Goal: Find specific page/section: Find specific page/section

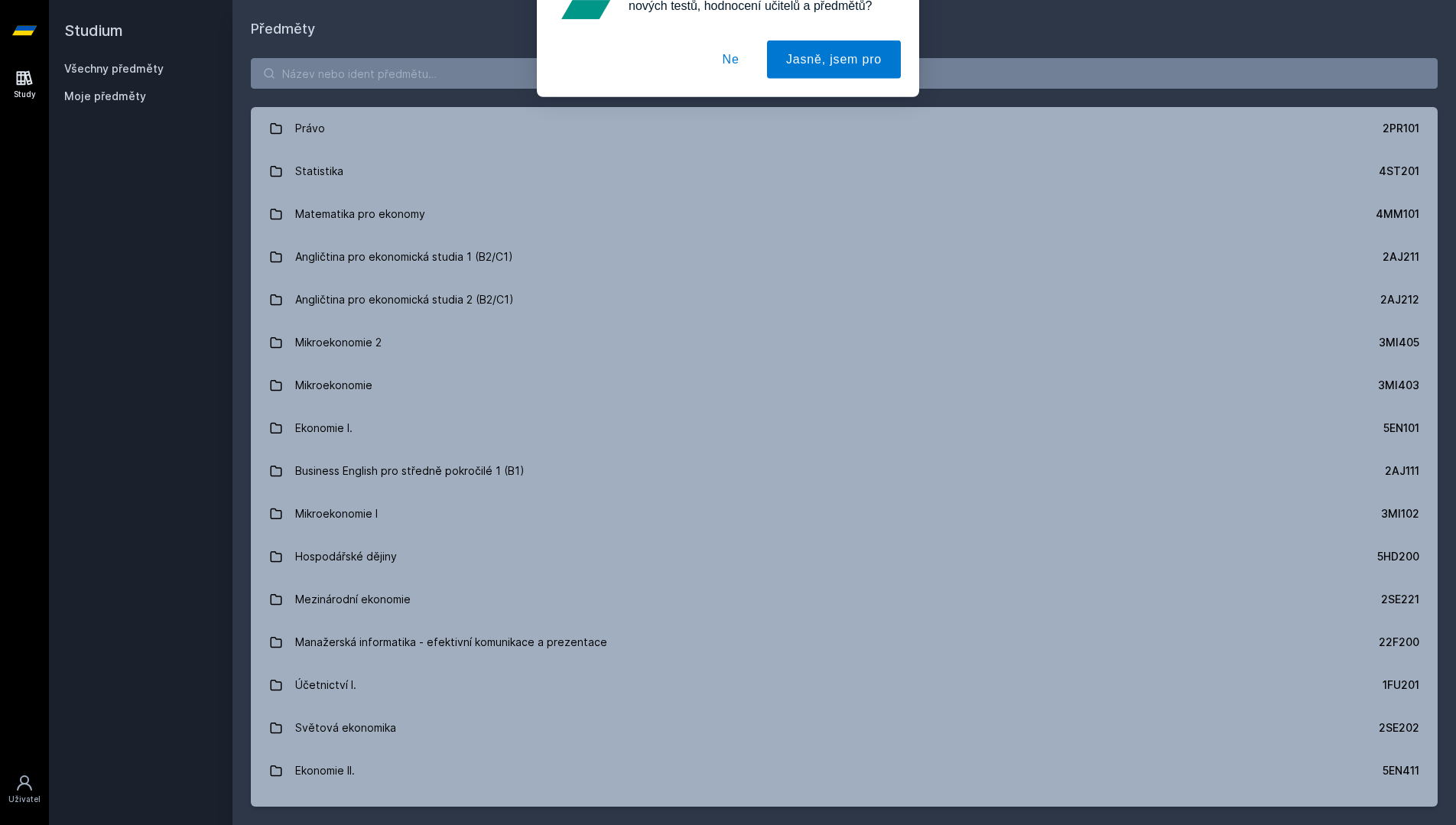
click at [720, 96] on button "Ne" at bounding box center [731, 99] width 55 height 39
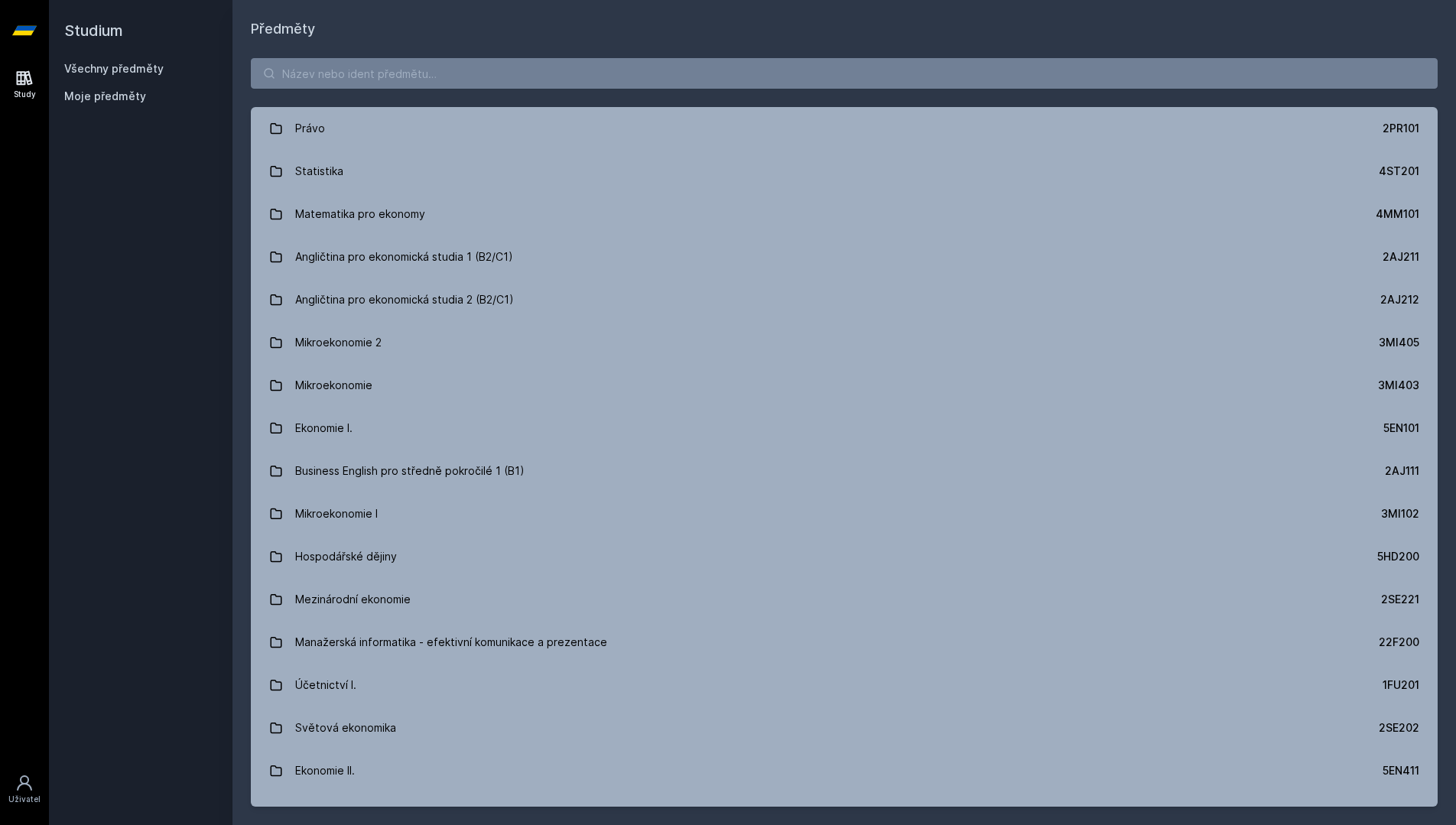
click at [740, 74] on div "[PERSON_NAME] dostávat tipy ohledně studia, nových testů, hodnocení učitelů a p…" at bounding box center [728, 68] width 1456 height 136
click at [738, 77] on input "search" at bounding box center [844, 73] width 1187 height 31
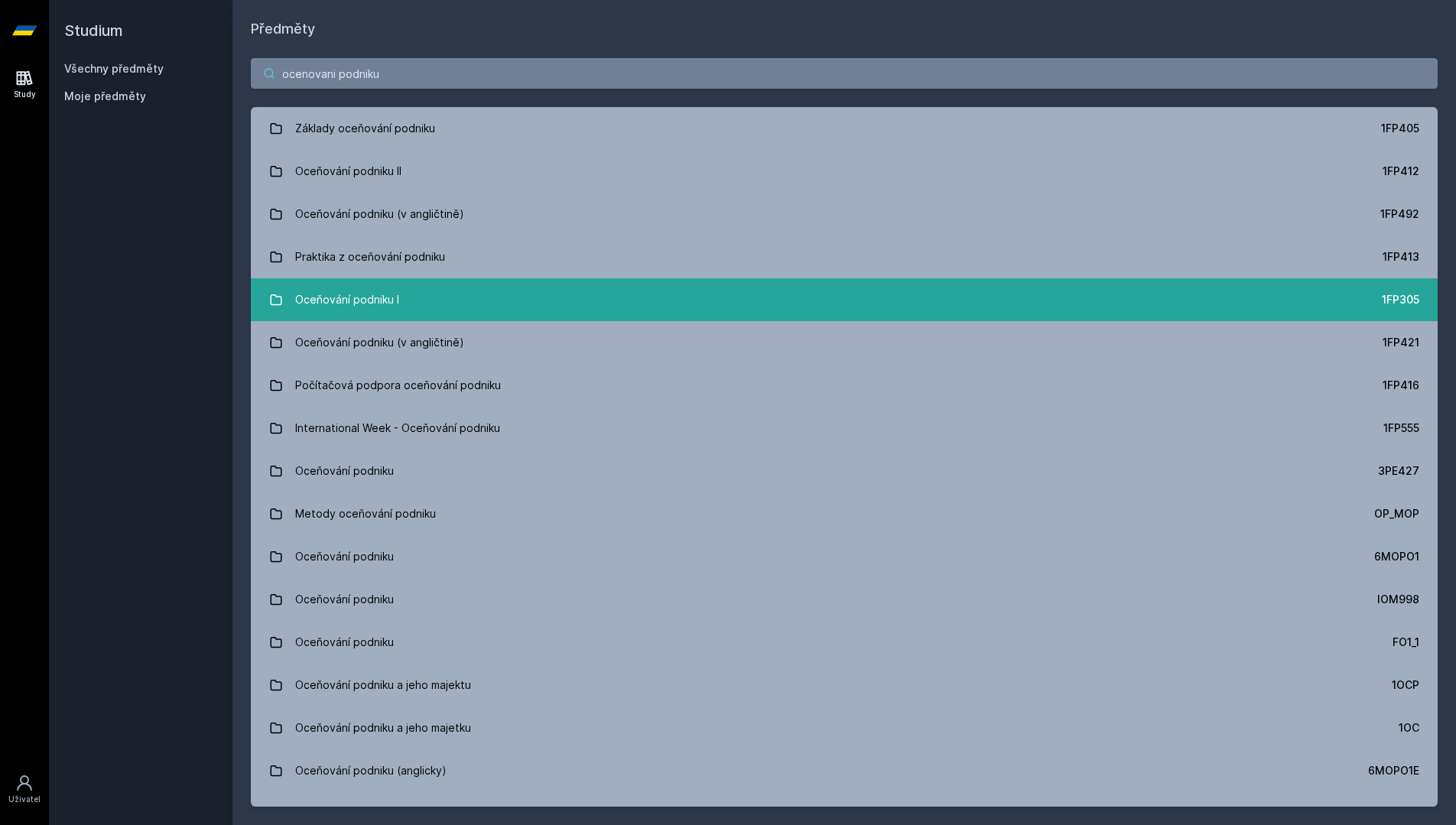
type input "ocenovani podniku"
click at [648, 284] on link "Oceňování podniku I 1FP305" at bounding box center [844, 299] width 1187 height 43
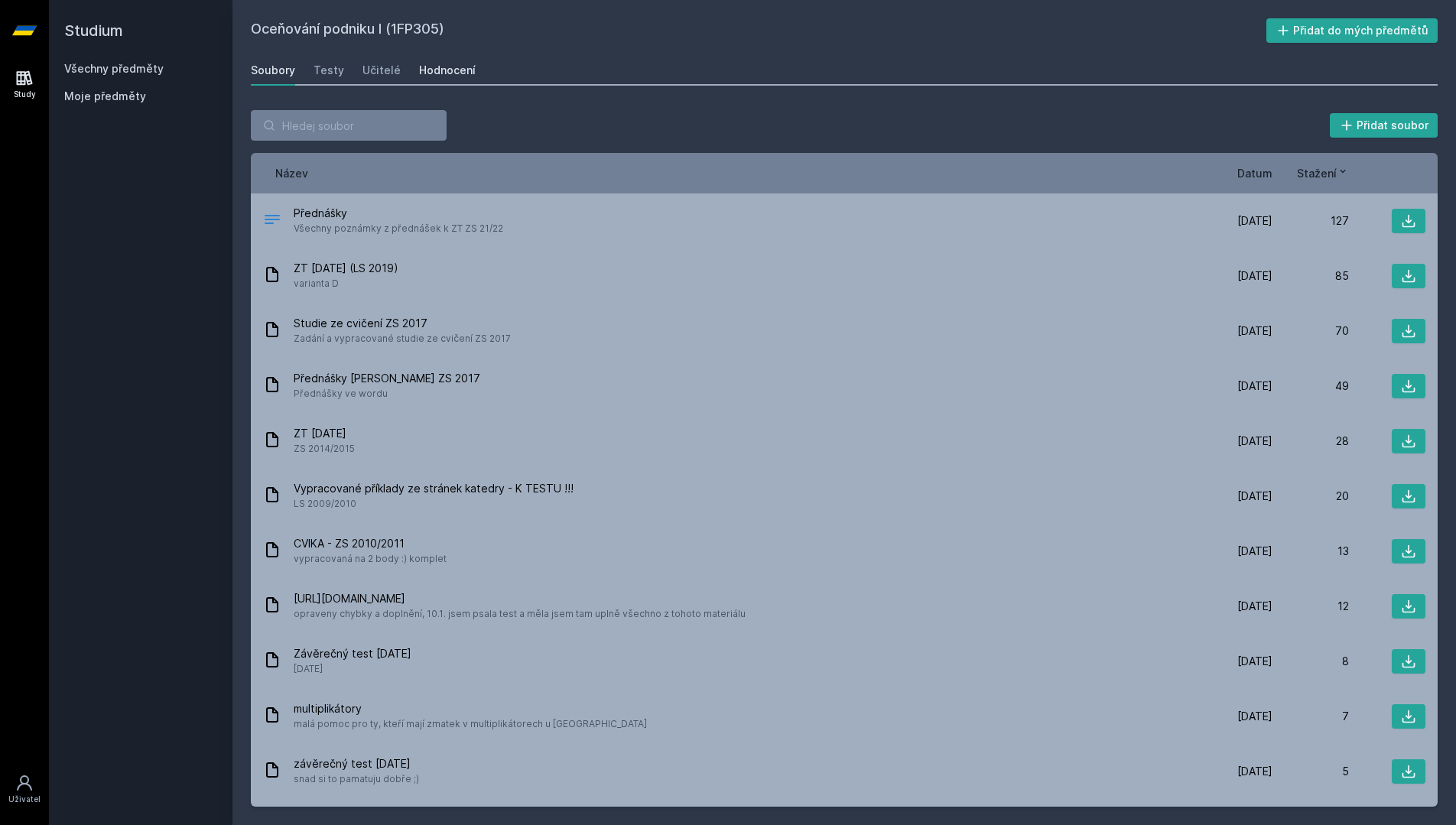
click at [444, 66] on div "Hodnocení" at bounding box center [448, 70] width 56 height 15
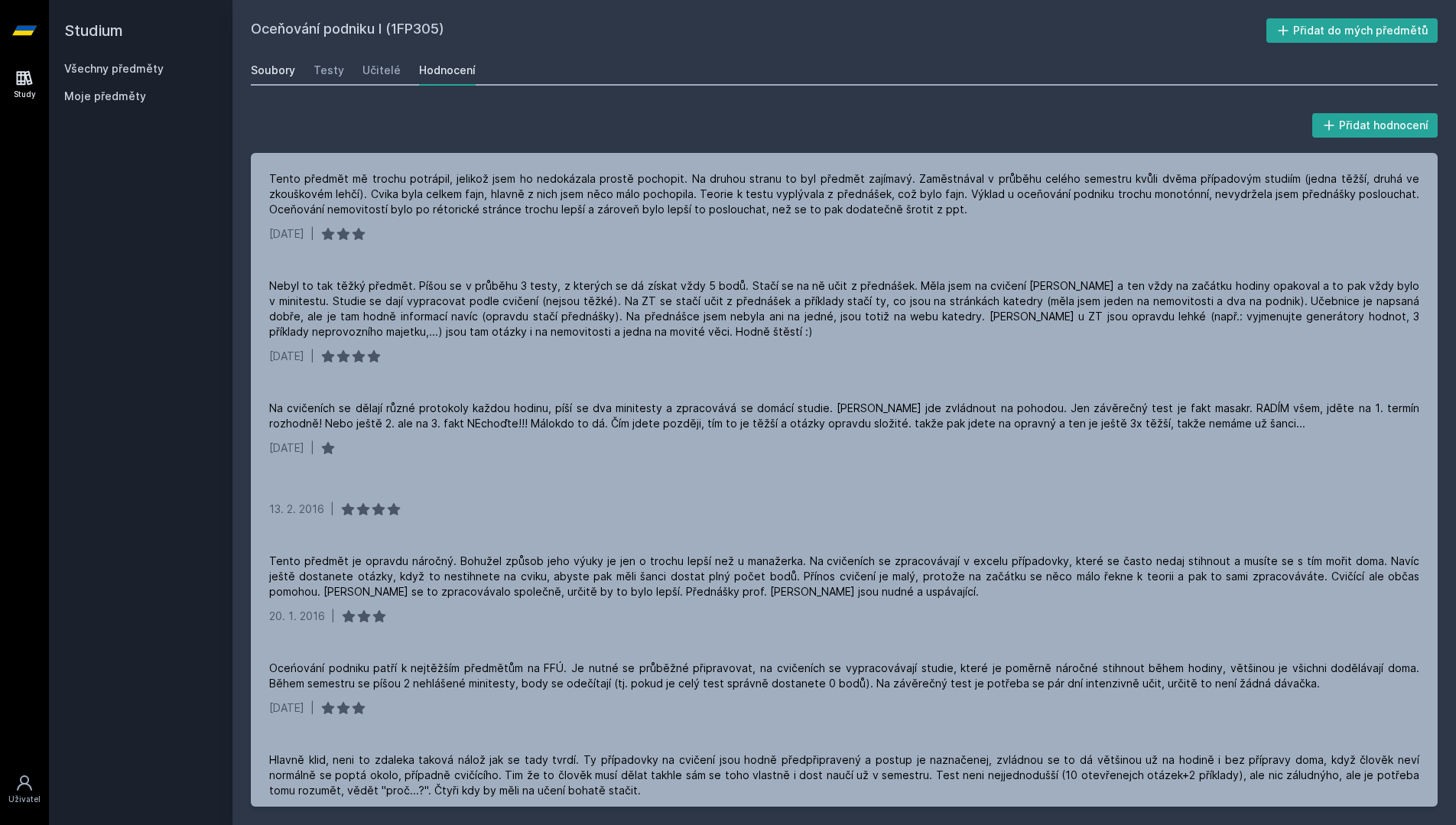
click at [281, 69] on div "Soubory" at bounding box center [273, 70] width 44 height 15
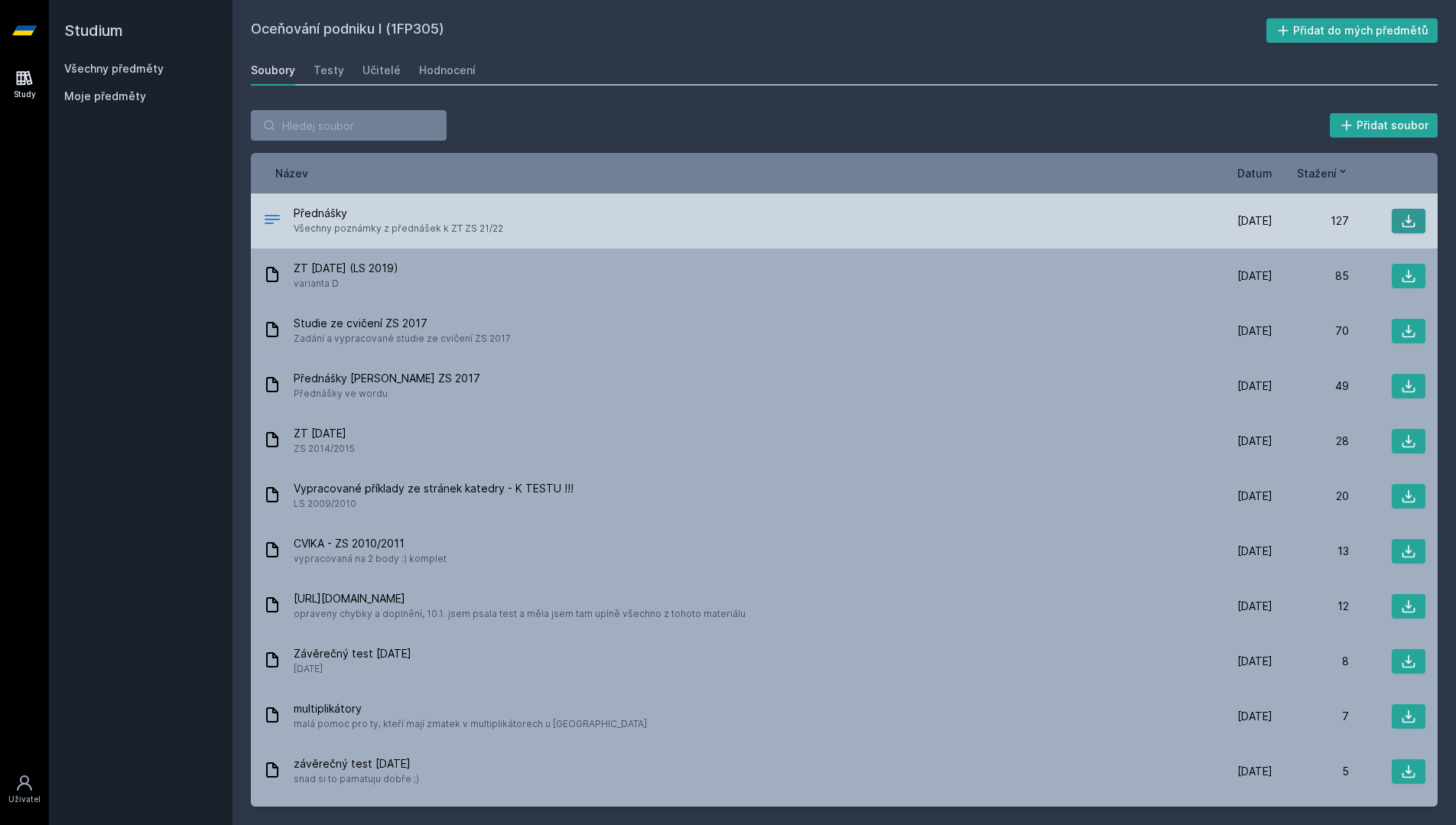
click at [1405, 220] on icon at bounding box center [1409, 221] width 15 height 15
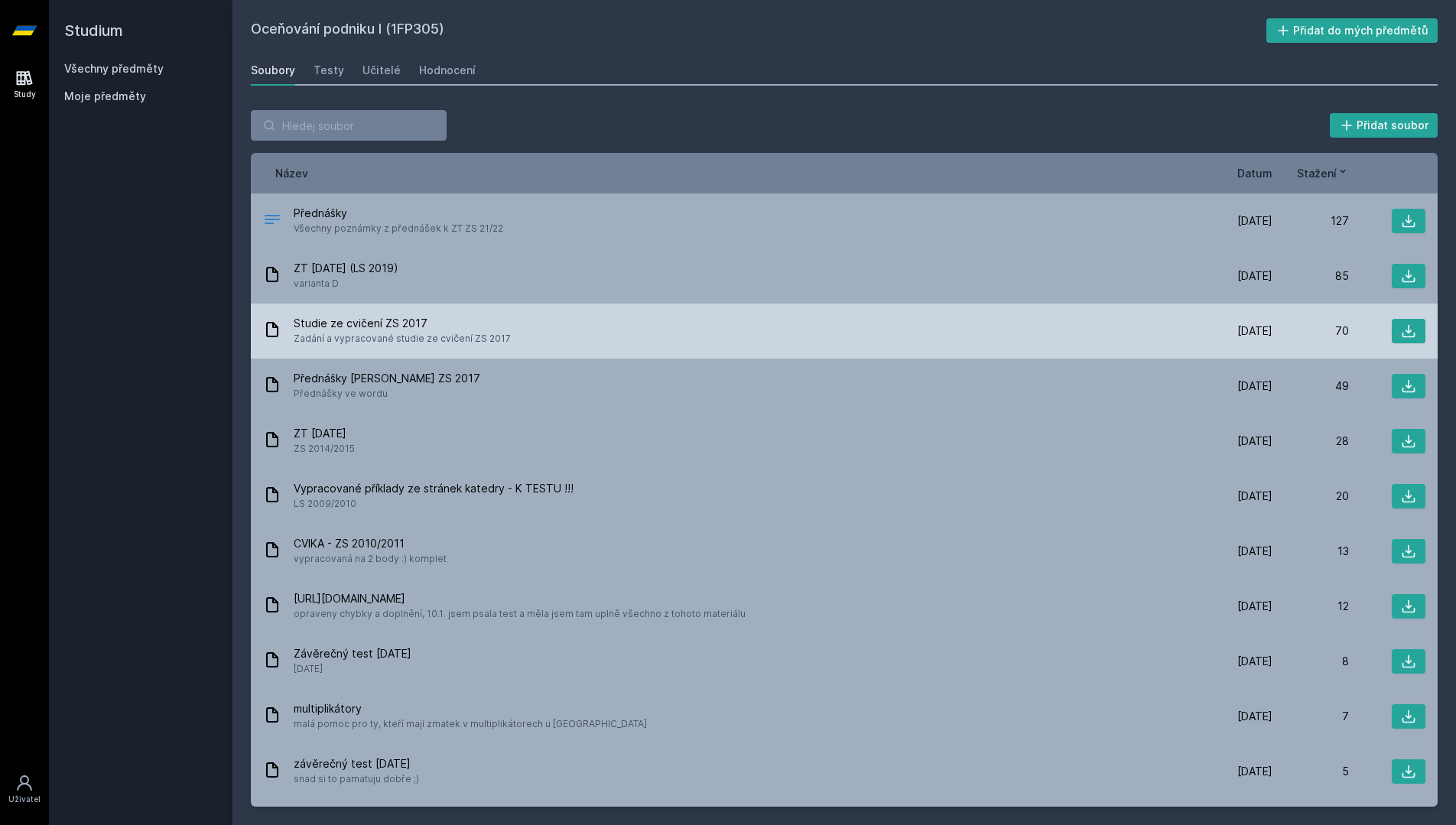
click at [442, 330] on span "Studie ze cvičení ZS 2017" at bounding box center [402, 323] width 217 height 15
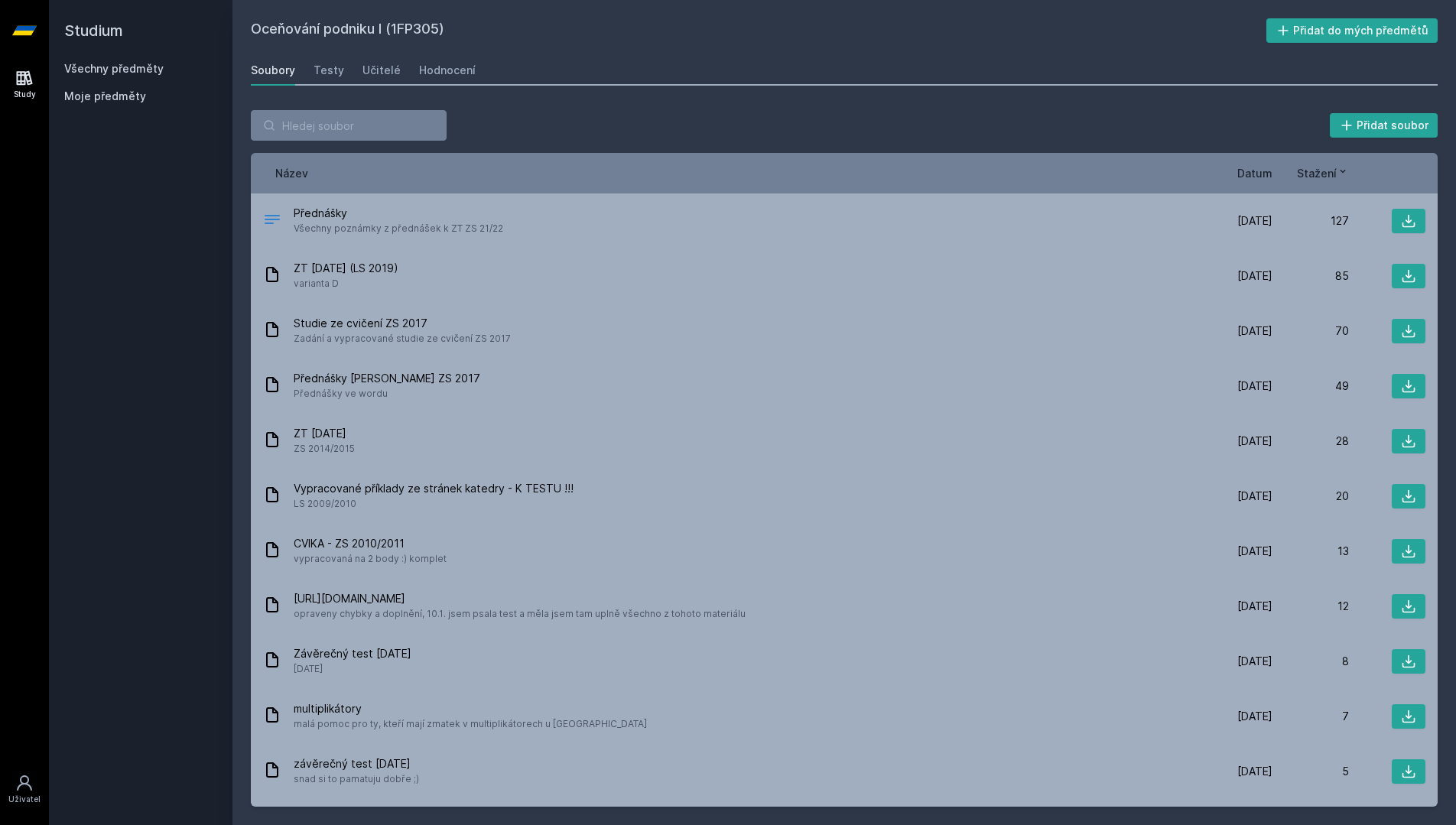
click at [839, 54] on div "Oceňování podniku I (1FP305) Přidat do mých předmětů [GEOGRAPHIC_DATA] Testy Uč…" at bounding box center [844, 413] width 1187 height 789
